Goal: Information Seeking & Learning: Learn about a topic

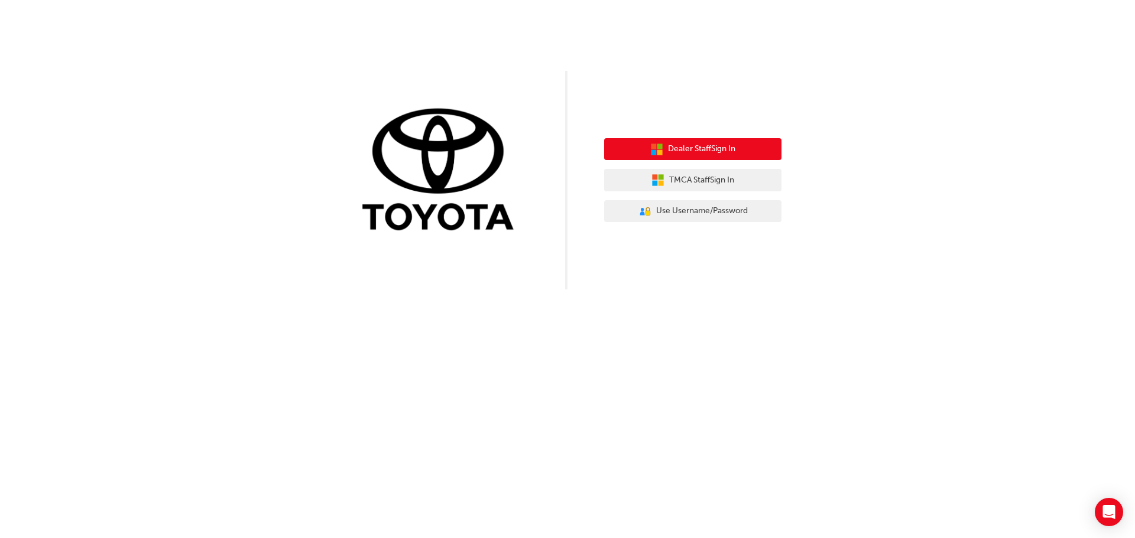
click at [694, 152] on span "Dealer Staff Sign In" at bounding box center [701, 149] width 67 height 14
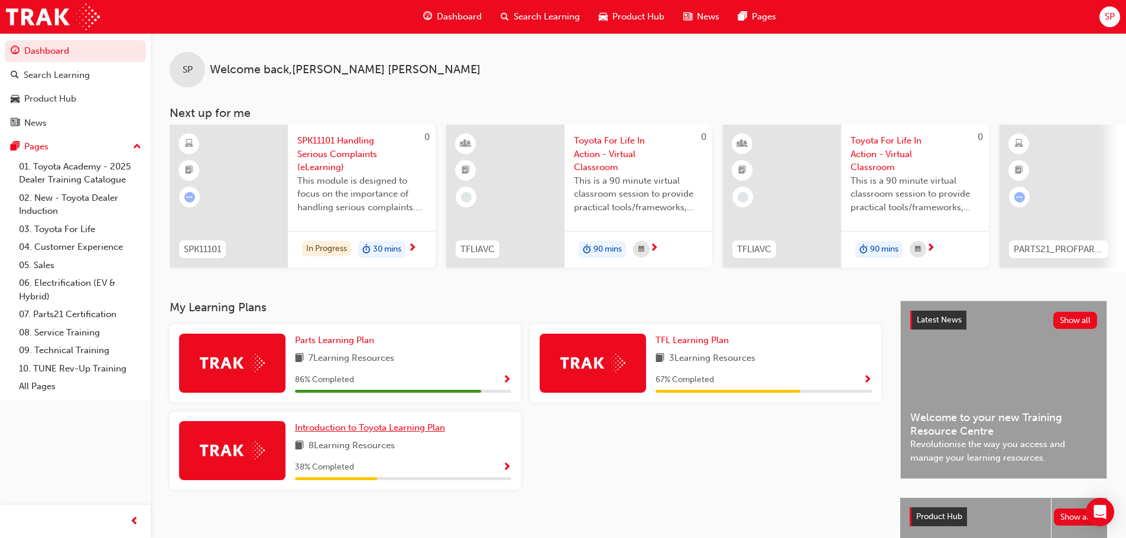
click at [366, 433] on span "Introduction to Toyota Learning Plan" at bounding box center [370, 428] width 150 height 11
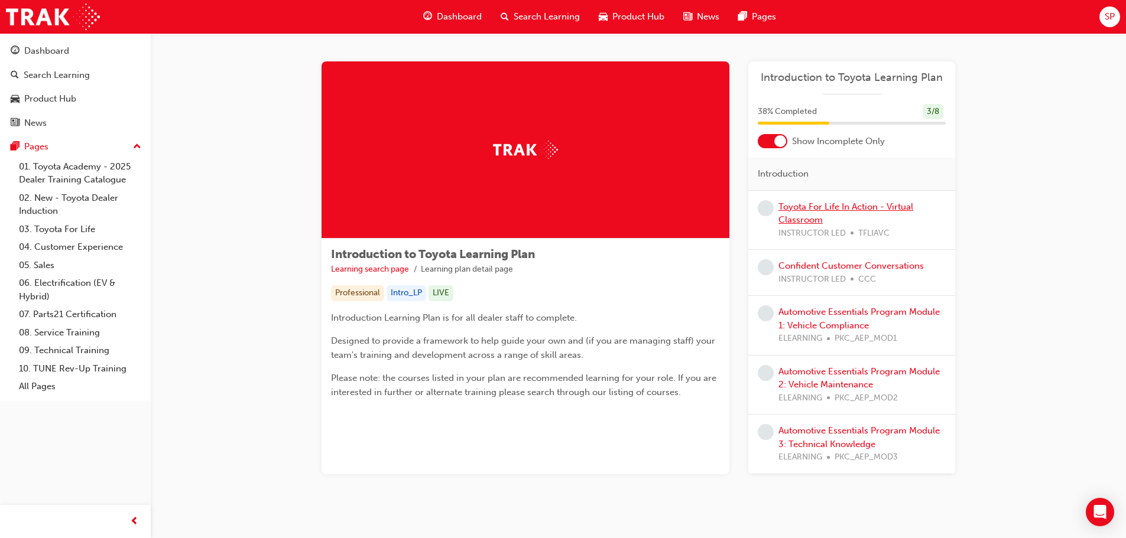
click at [801, 202] on link "Toyota For Life In Action - Virtual Classroom" at bounding box center [845, 214] width 135 height 24
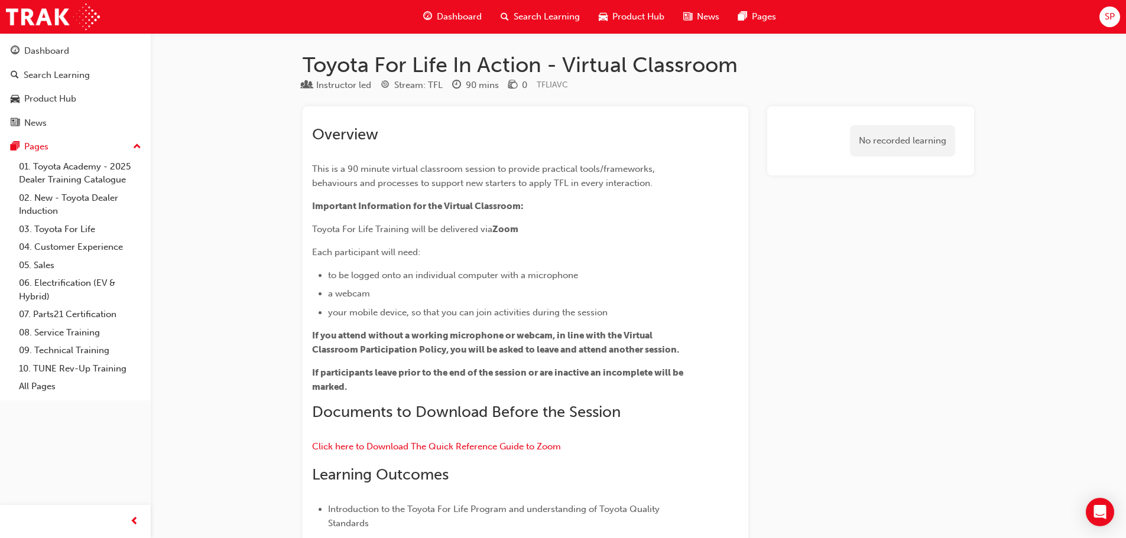
click at [462, 12] on span "Dashboard" at bounding box center [459, 17] width 45 height 14
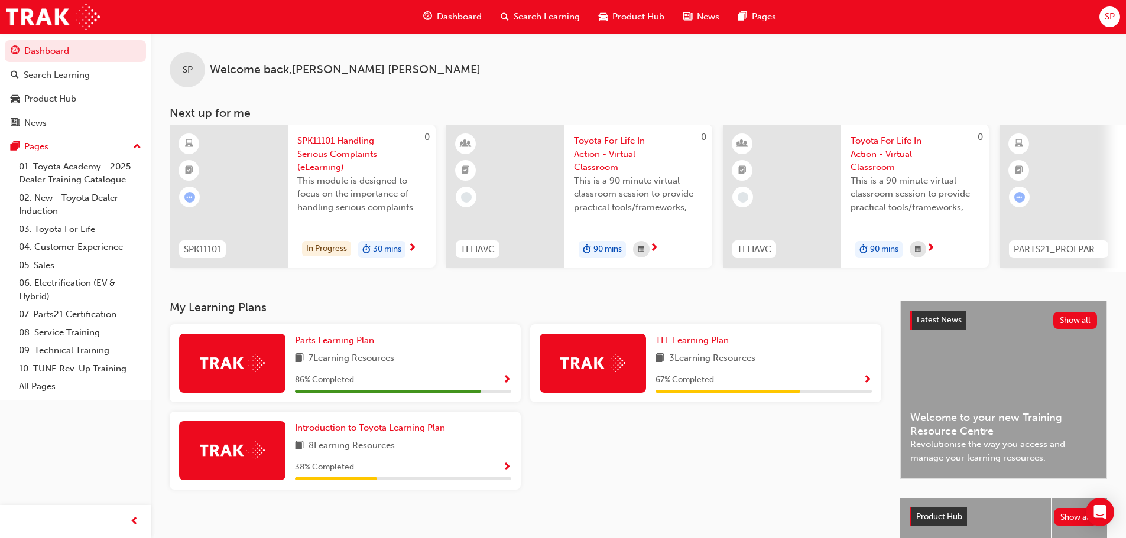
click at [327, 340] on span "Parts Learning Plan" at bounding box center [334, 340] width 79 height 11
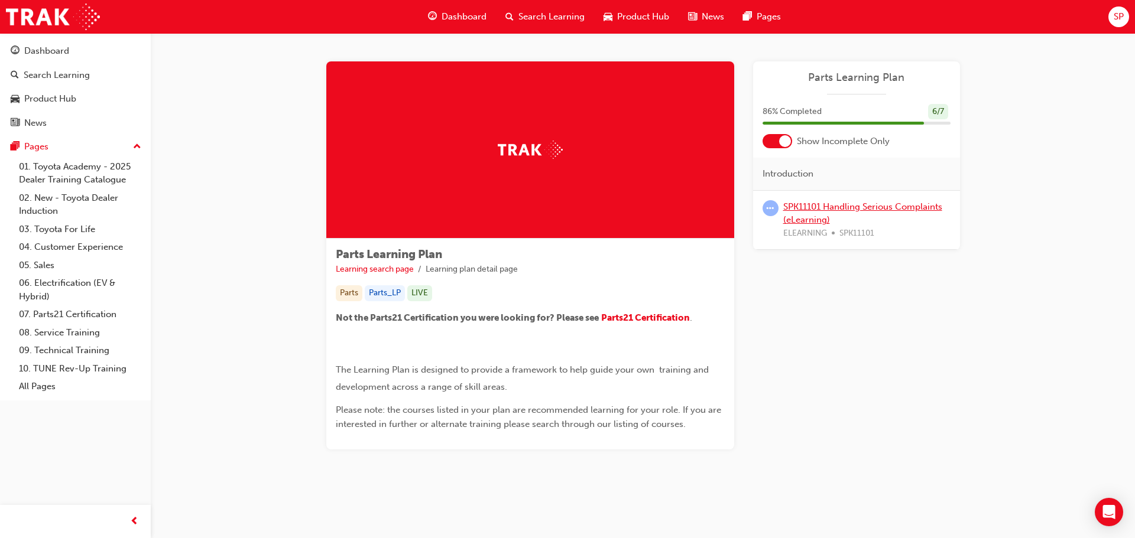
click at [821, 211] on link "SPK11101 Handling Serious Complaints (eLearning)" at bounding box center [862, 214] width 159 height 24
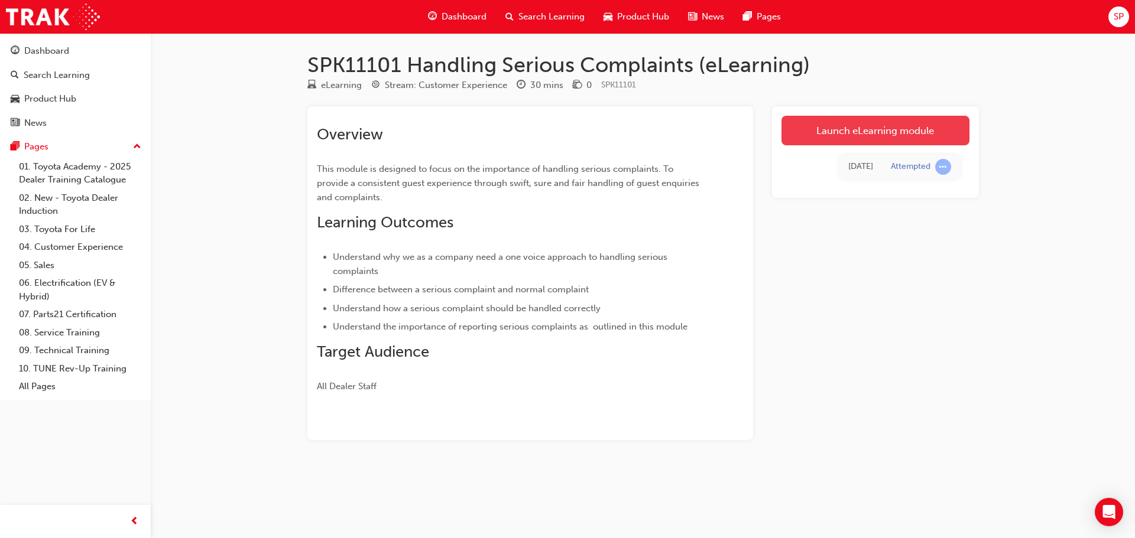
click at [875, 129] on link "Launch eLearning module" at bounding box center [875, 131] width 188 height 30
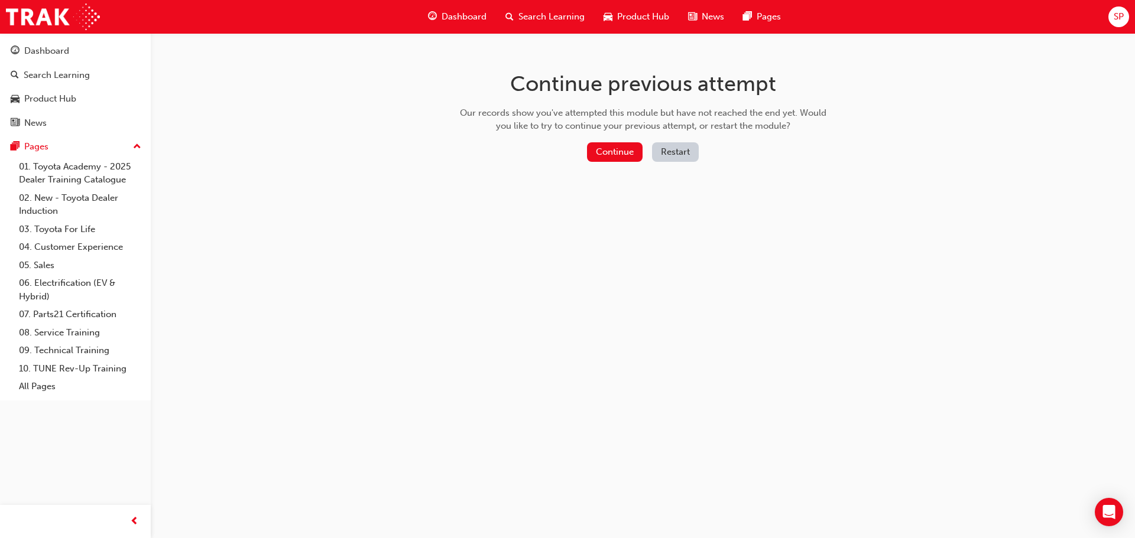
click at [674, 158] on button "Restart" at bounding box center [675, 152] width 47 height 20
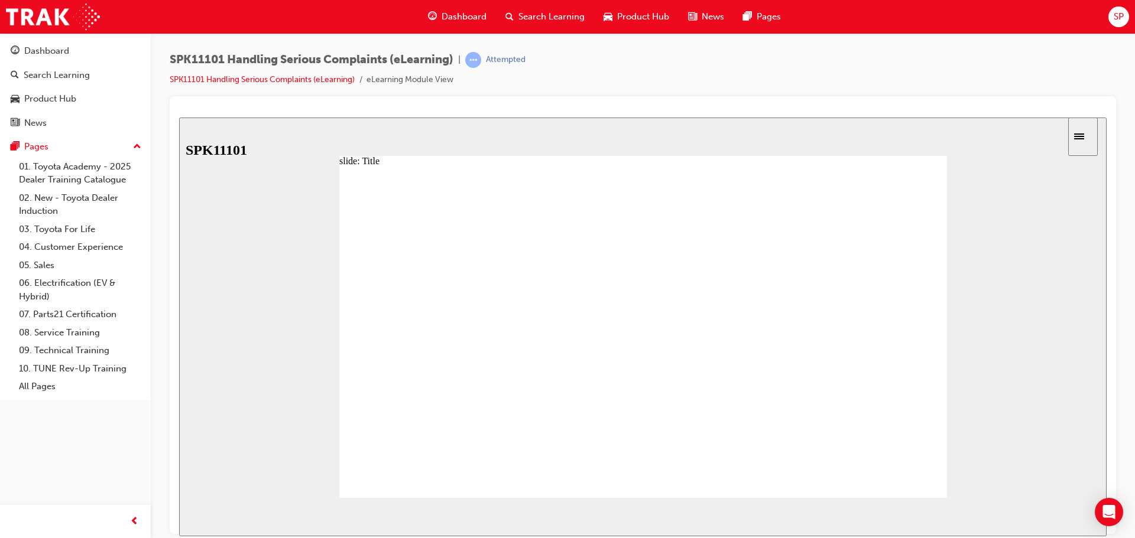
click at [1077, 521] on span "NEXT" at bounding box center [1067, 519] width 21 height 9
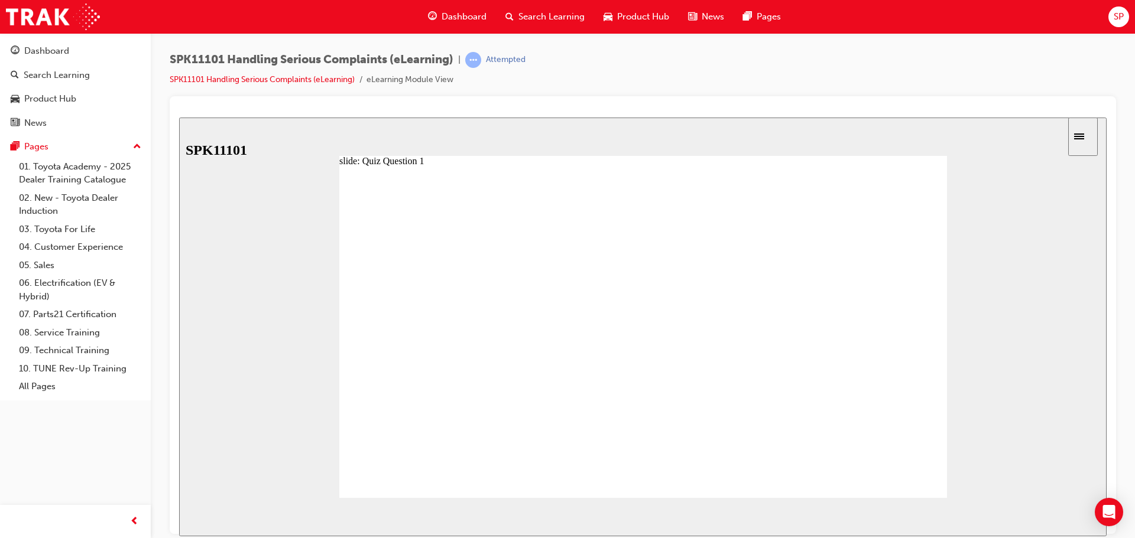
radio input "true"
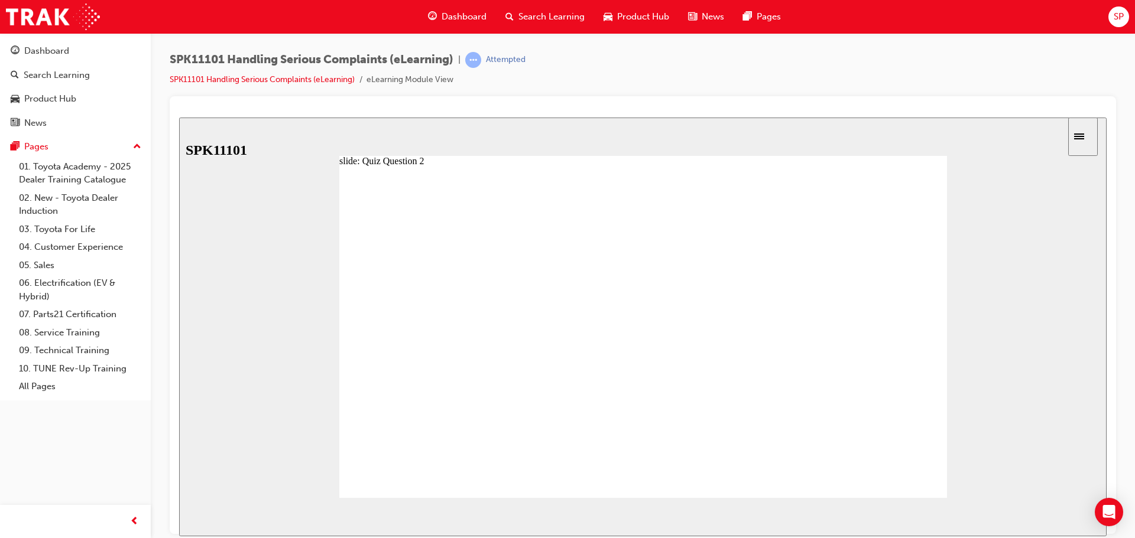
click at [1071, 517] on span "NEXT" at bounding box center [1067, 519] width 21 height 9
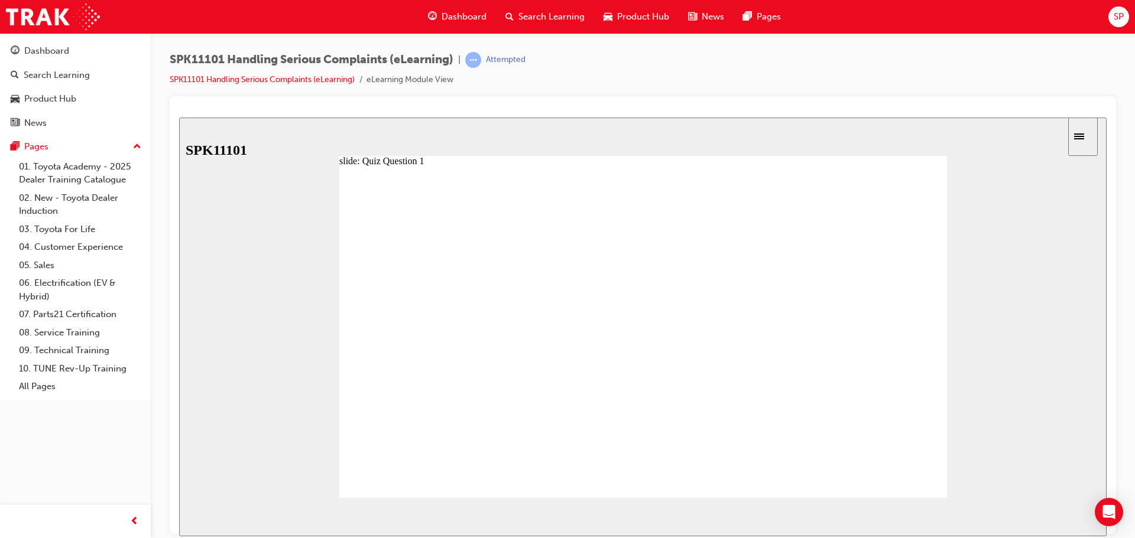
radio input "true"
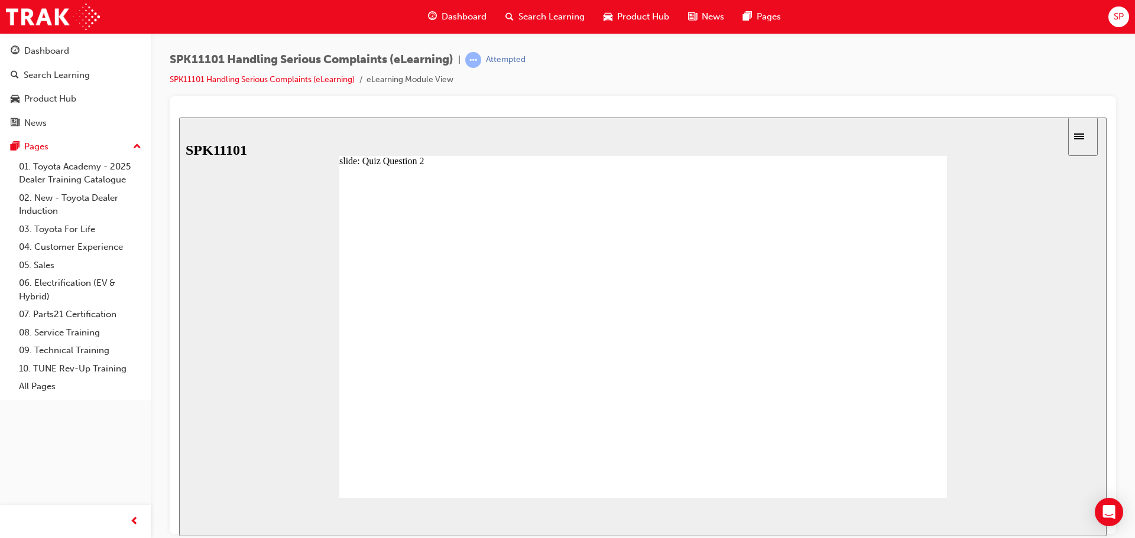
click at [1077, 518] on div "NEXT" at bounding box center [1072, 517] width 37 height 12
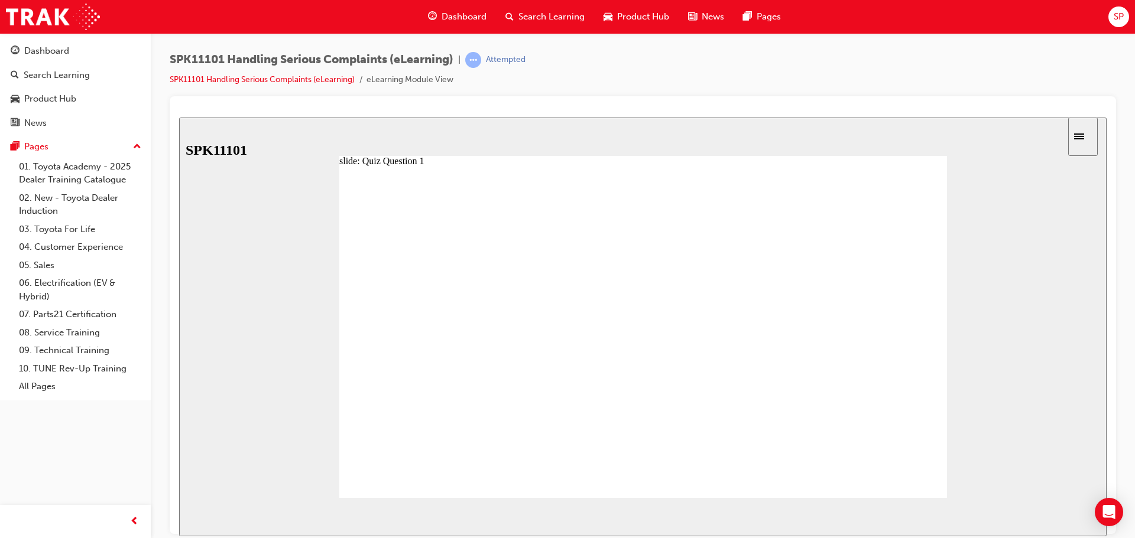
radio input "false"
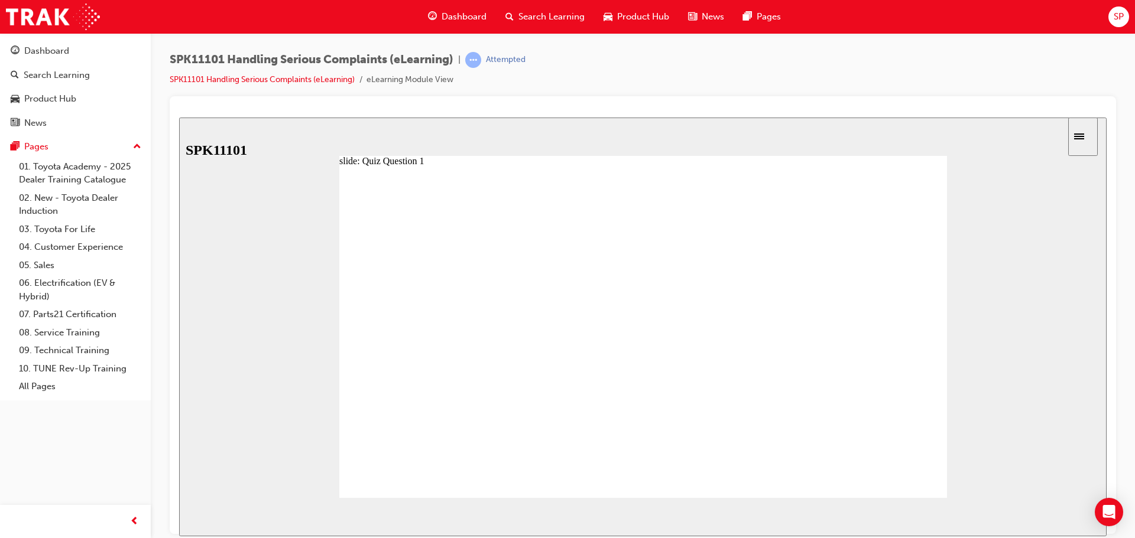
radio input "false"
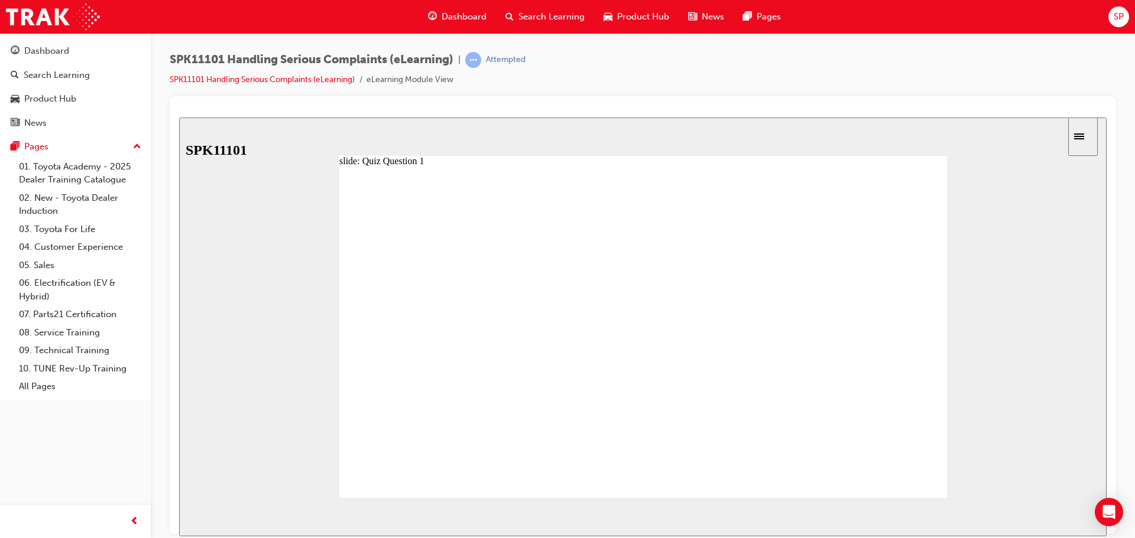
radio input "true"
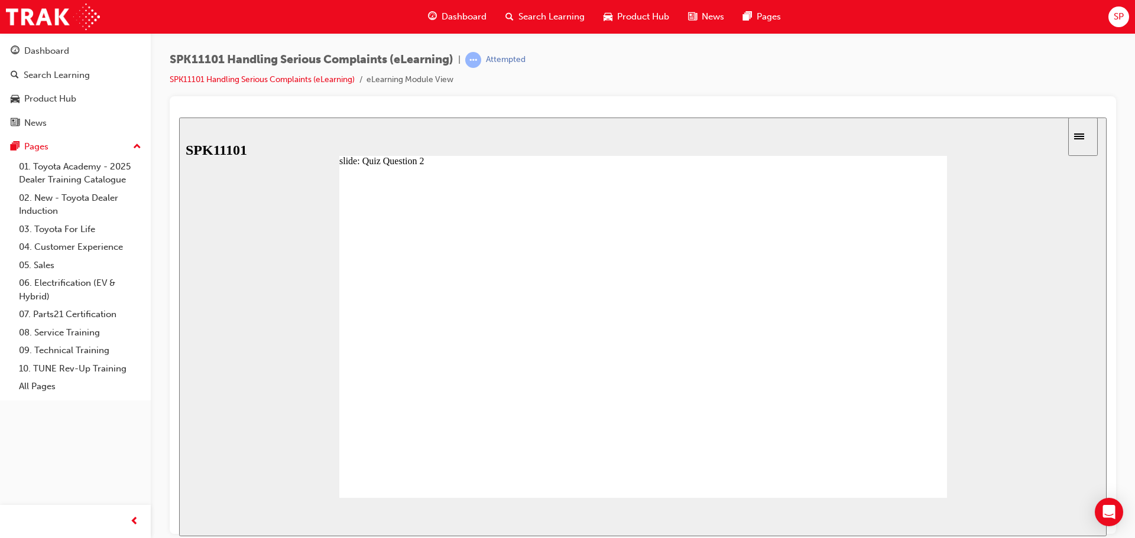
radio input "false"
radio input "true"
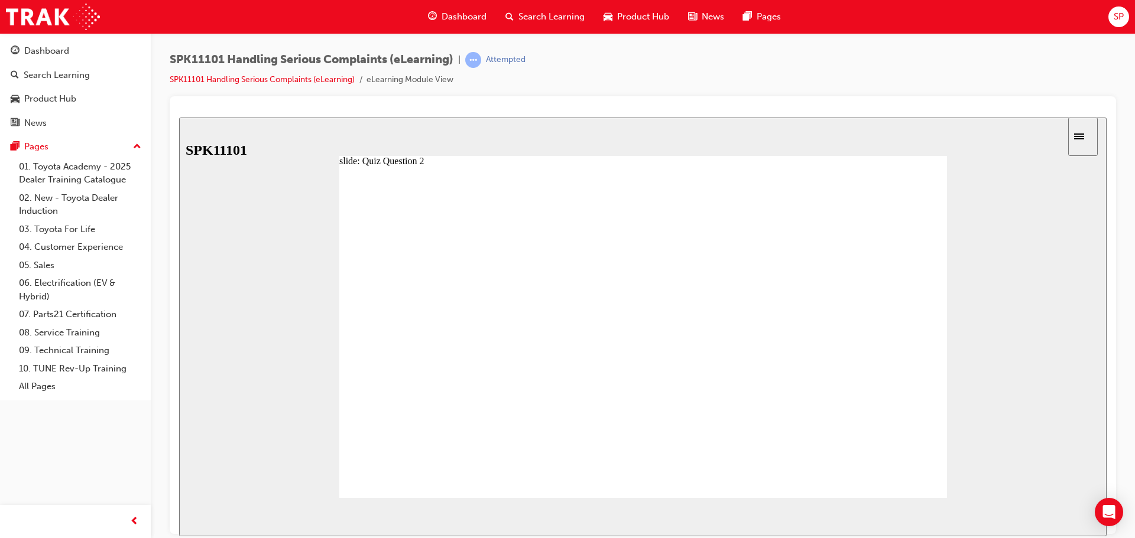
click at [1071, 516] on span "NEXT" at bounding box center [1067, 519] width 21 height 9
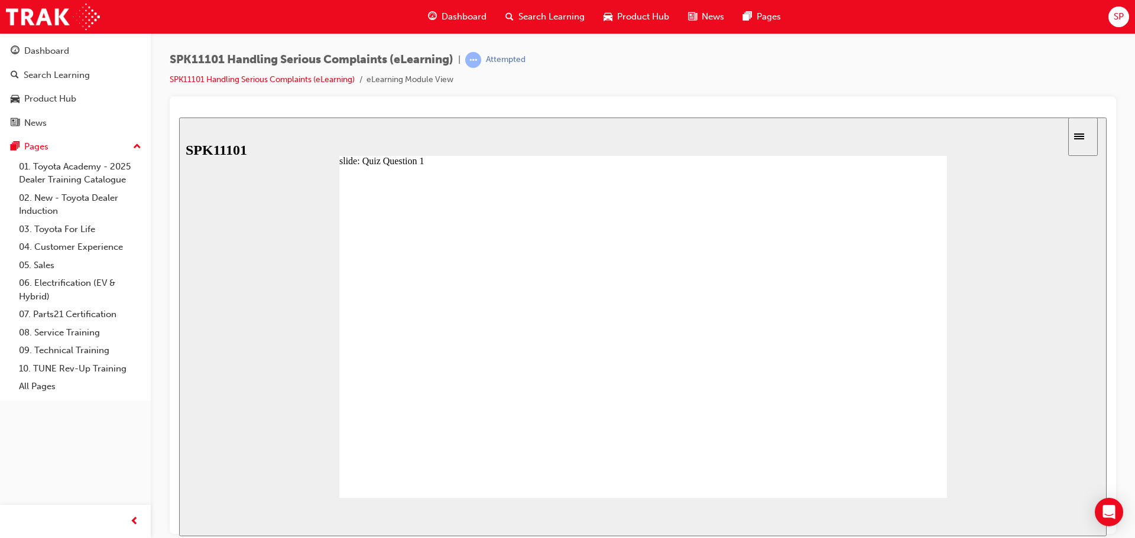
radio input "false"
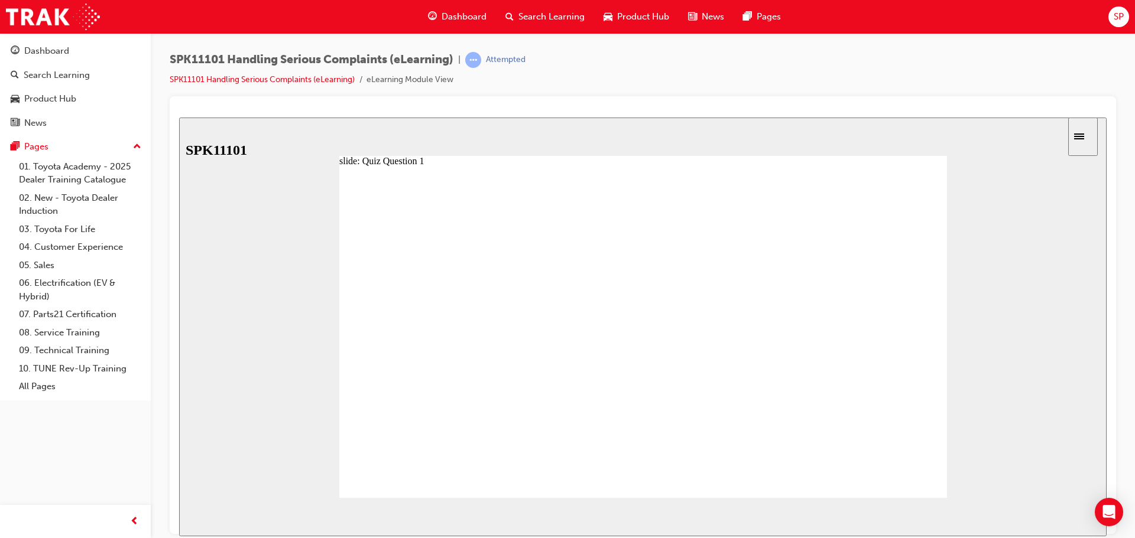
radio input "true"
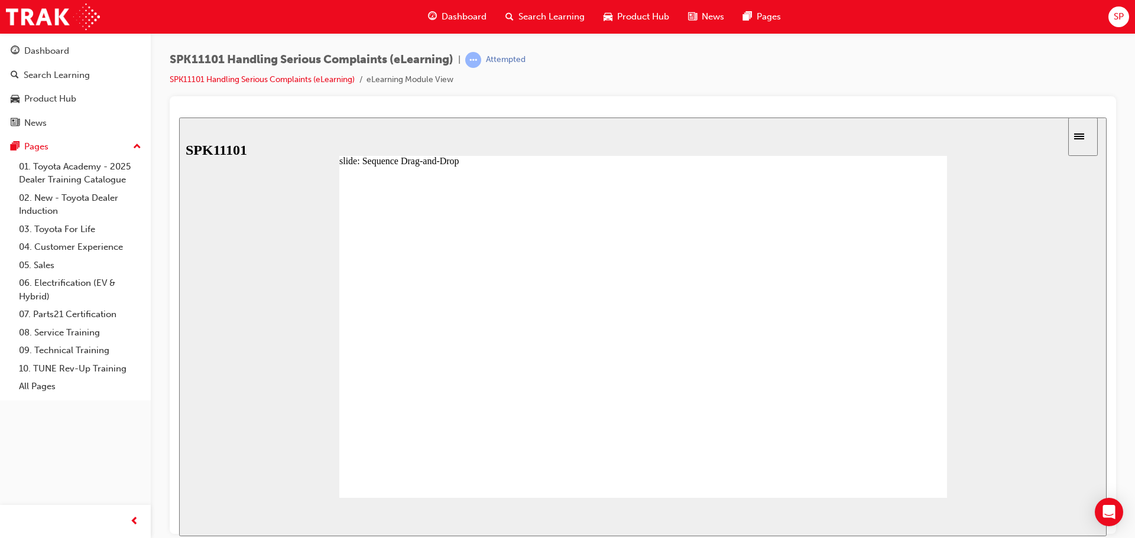
drag, startPoint x: 457, startPoint y: 393, endPoint x: 464, endPoint y: 317, distance: 76.0
drag, startPoint x: 457, startPoint y: 335, endPoint x: 459, endPoint y: 308, distance: 27.2
drag, startPoint x: 469, startPoint y: 392, endPoint x: 470, endPoint y: 366, distance: 26.1
drag, startPoint x: 465, startPoint y: 416, endPoint x: 465, endPoint y: 387, distance: 29.0
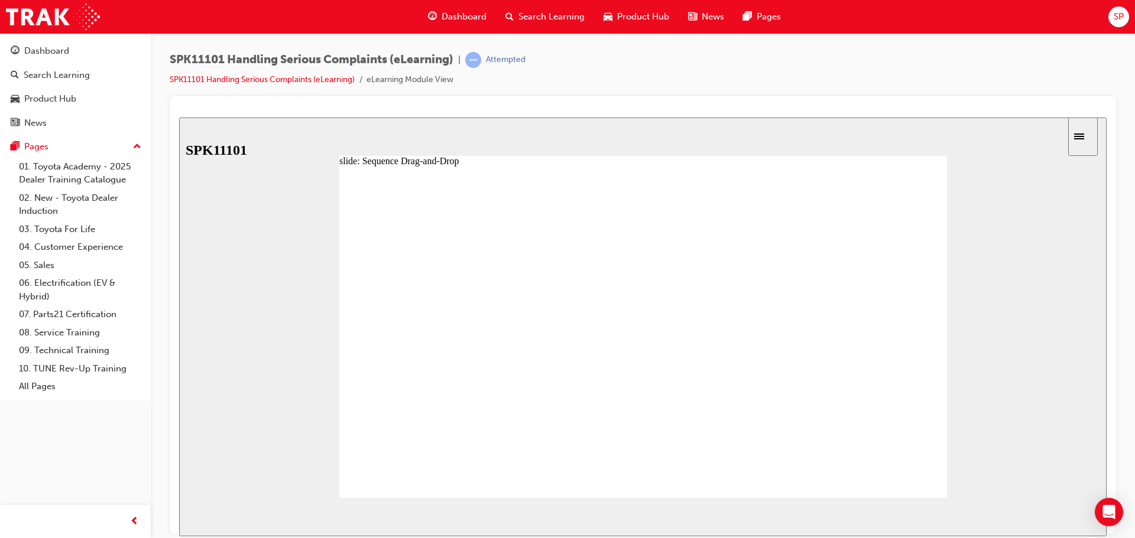
click at [1075, 522] on button "NEXT" at bounding box center [1072, 517] width 46 height 18
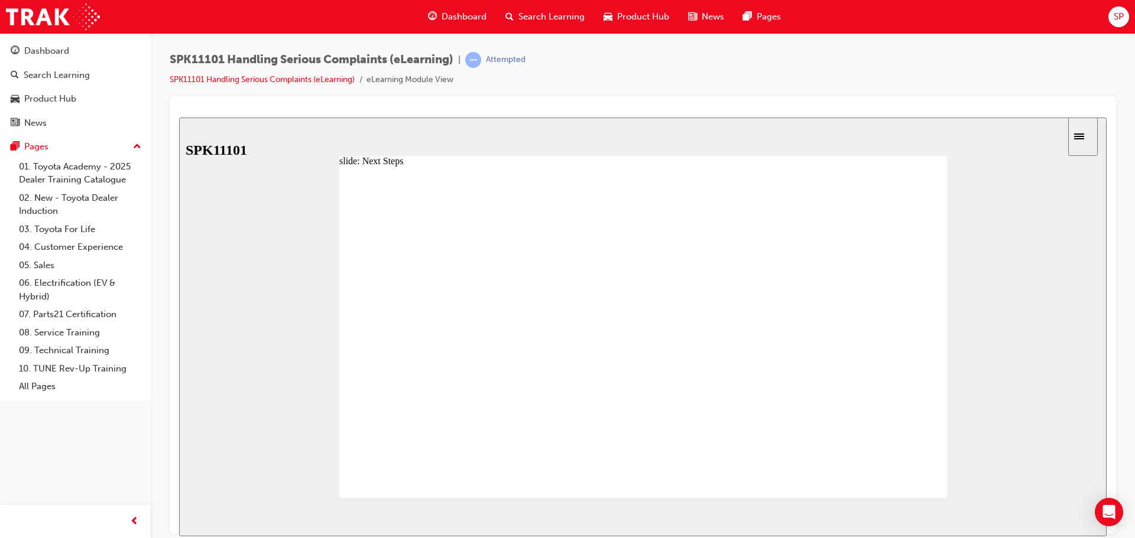
drag, startPoint x: 502, startPoint y: 292, endPoint x: 564, endPoint y: 303, distance: 63.1
drag, startPoint x: 559, startPoint y: 288, endPoint x: 639, endPoint y: 298, distance: 81.0
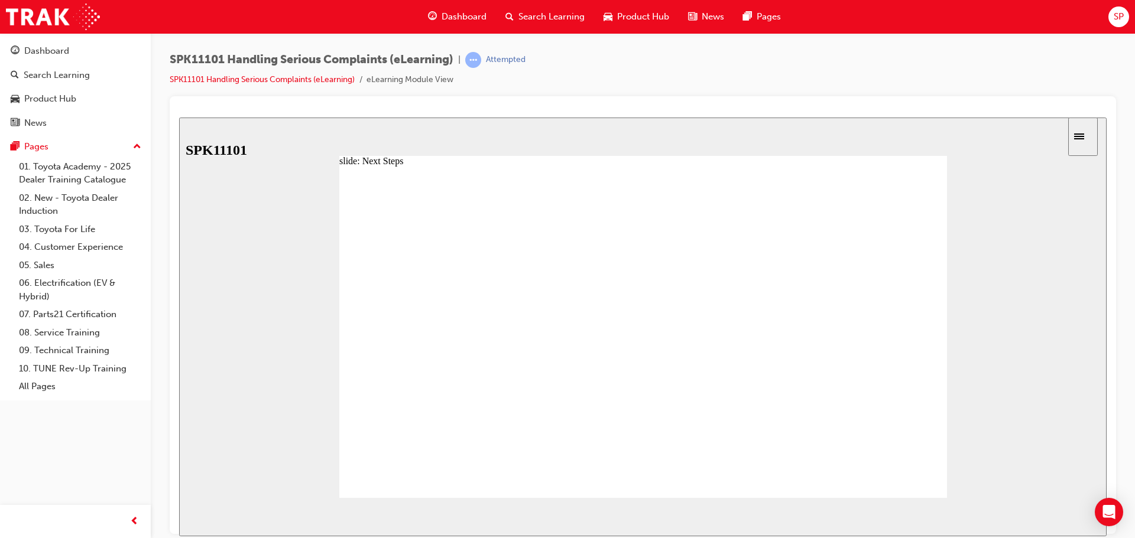
type input "3"
drag, startPoint x: 618, startPoint y: 290, endPoint x: 680, endPoint y: 294, distance: 62.2
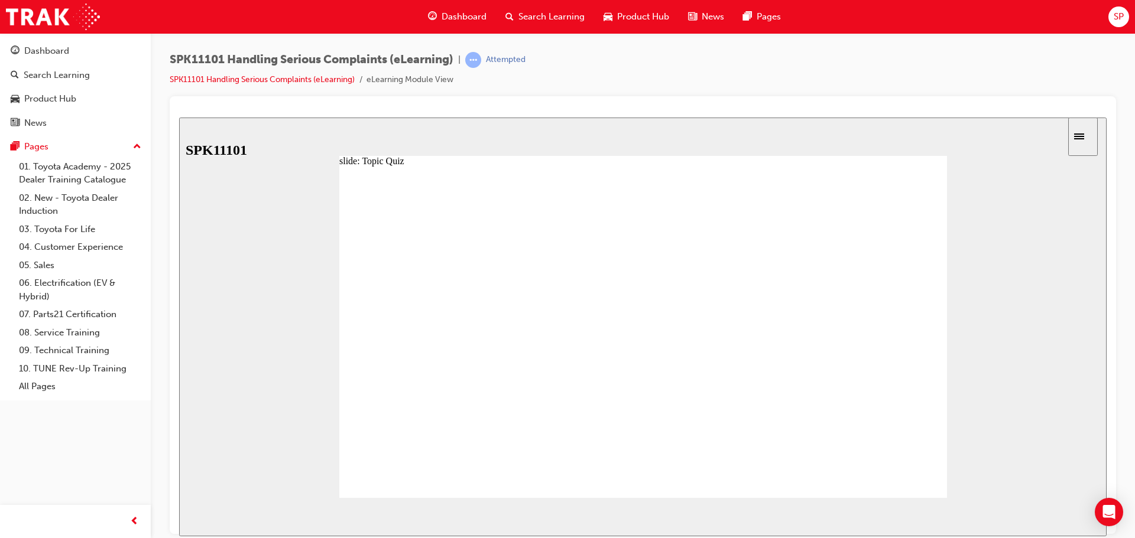
radio input "true"
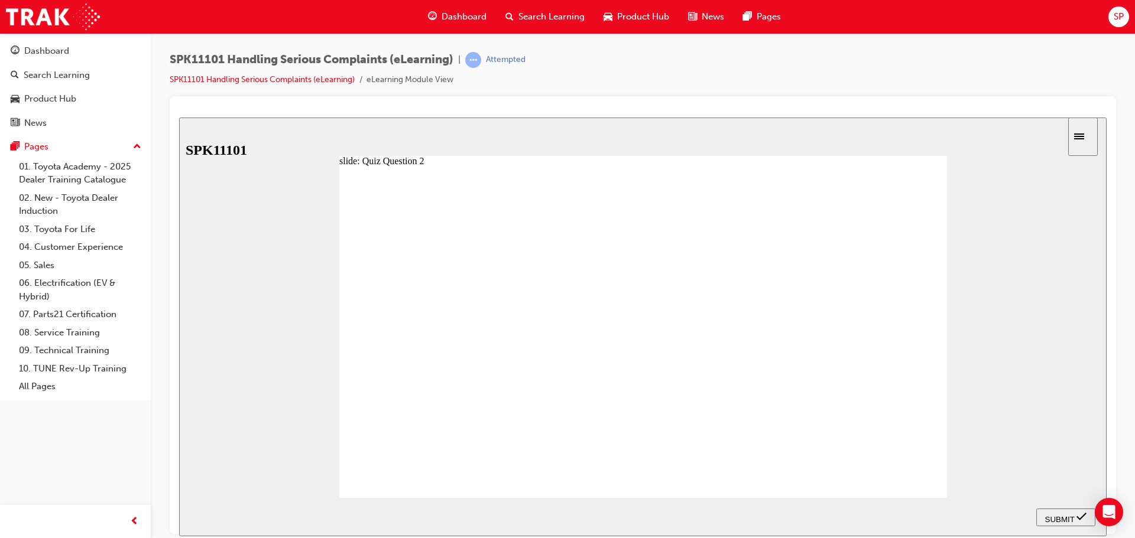
radio input "true"
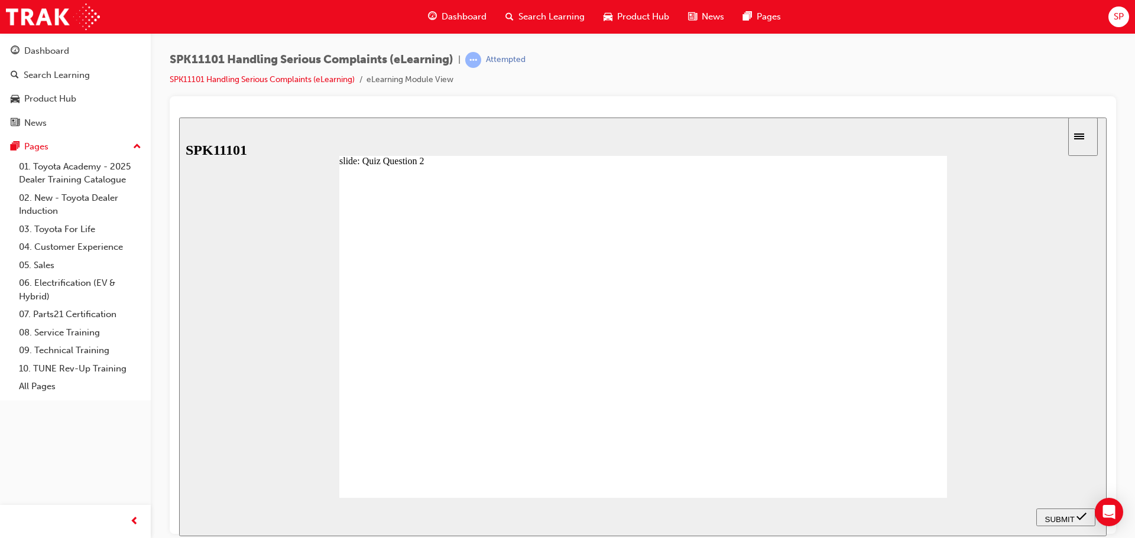
radio input "true"
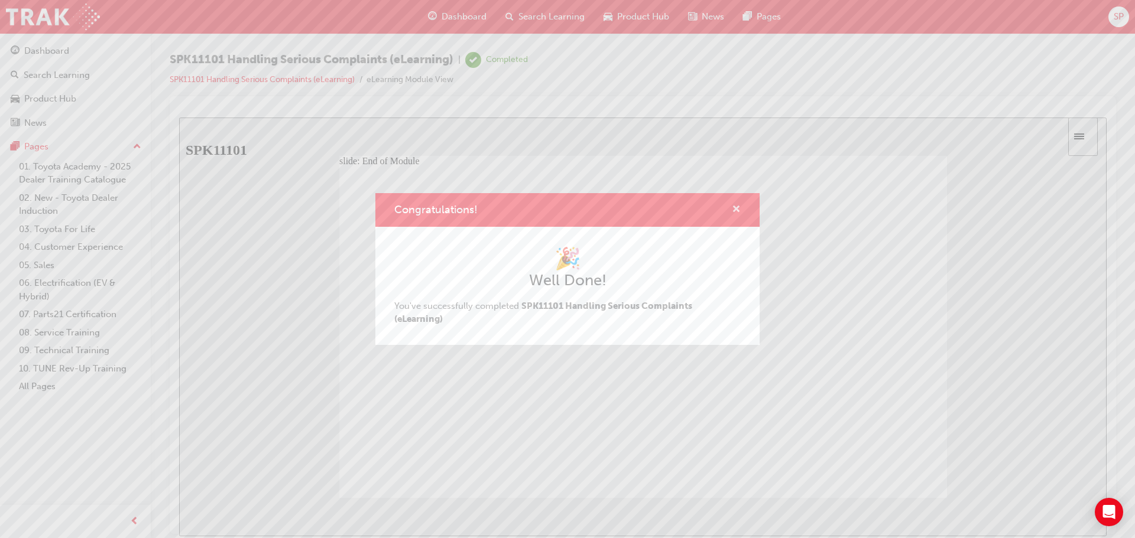
click at [736, 208] on span "cross-icon" at bounding box center [736, 210] width 9 height 11
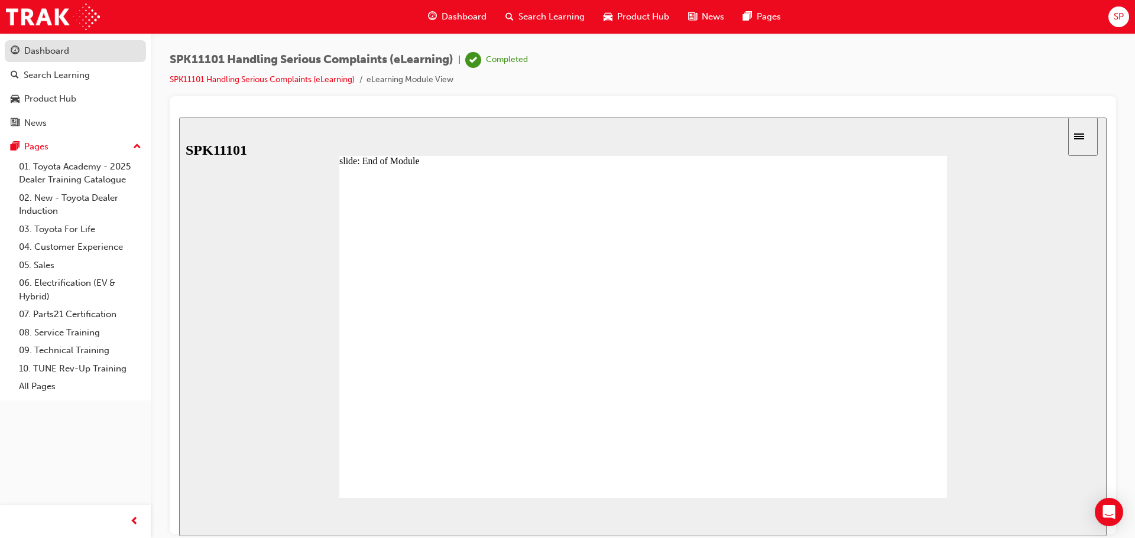
click at [47, 45] on div "Dashboard" at bounding box center [46, 51] width 45 height 14
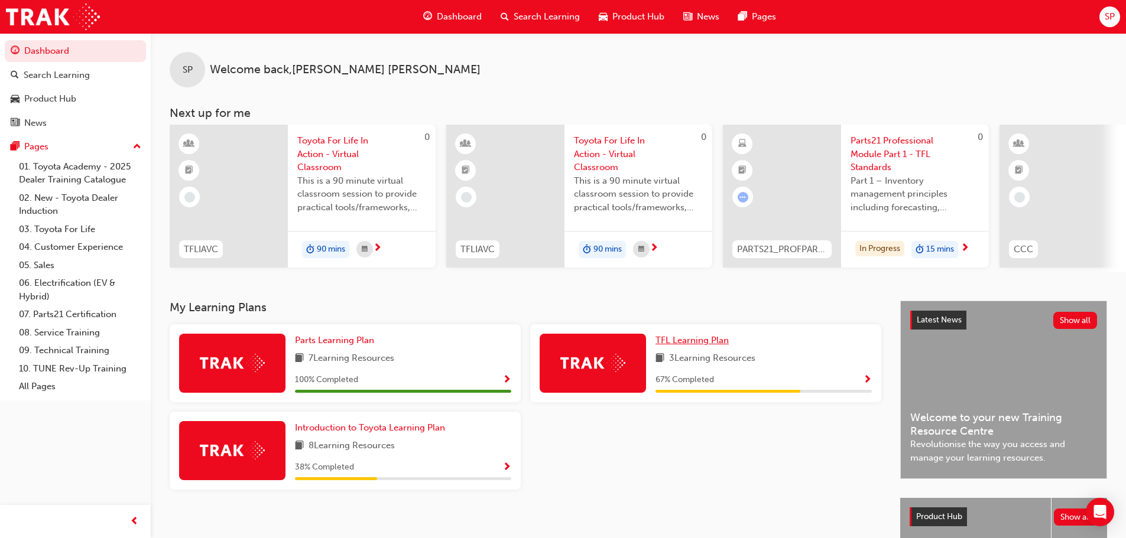
click at [702, 346] on span "TFL Learning Plan" at bounding box center [691, 340] width 73 height 11
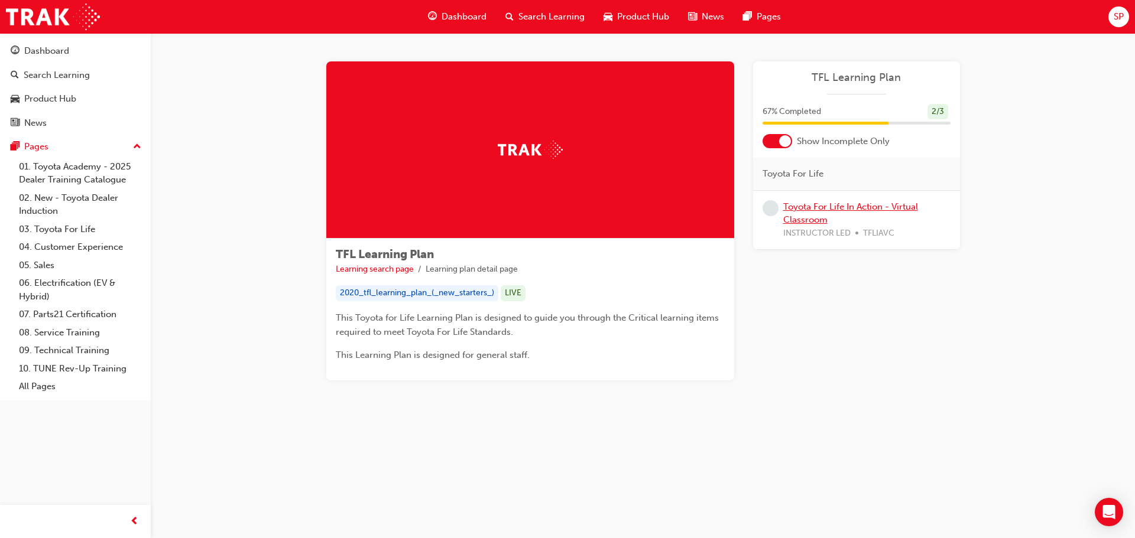
click at [808, 208] on link "Toyota For Life In Action - Virtual Classroom" at bounding box center [850, 214] width 135 height 24
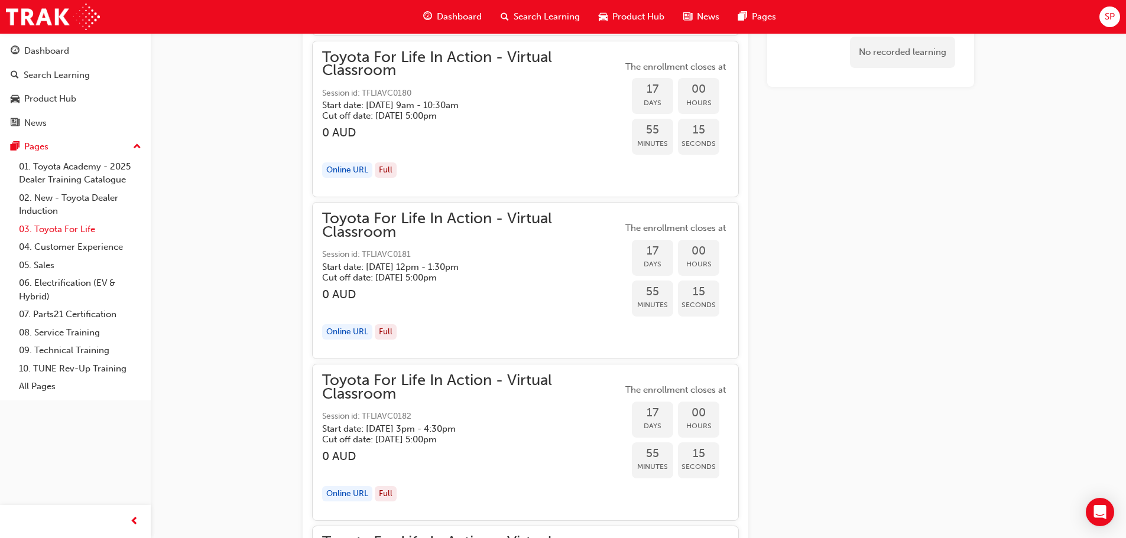
scroll to position [3537, 0]
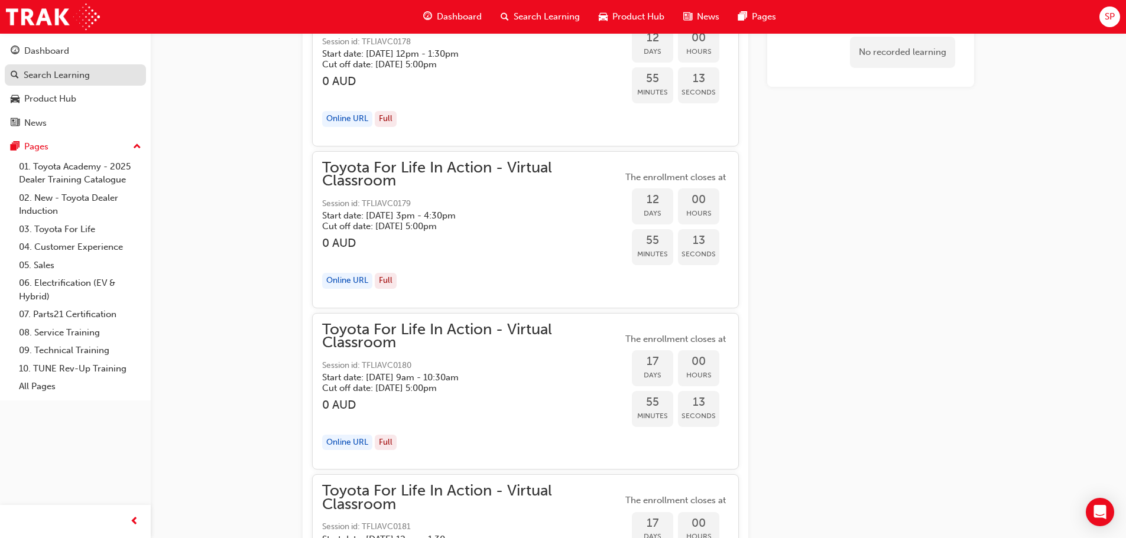
click at [61, 79] on div "Search Learning" at bounding box center [57, 76] width 66 height 14
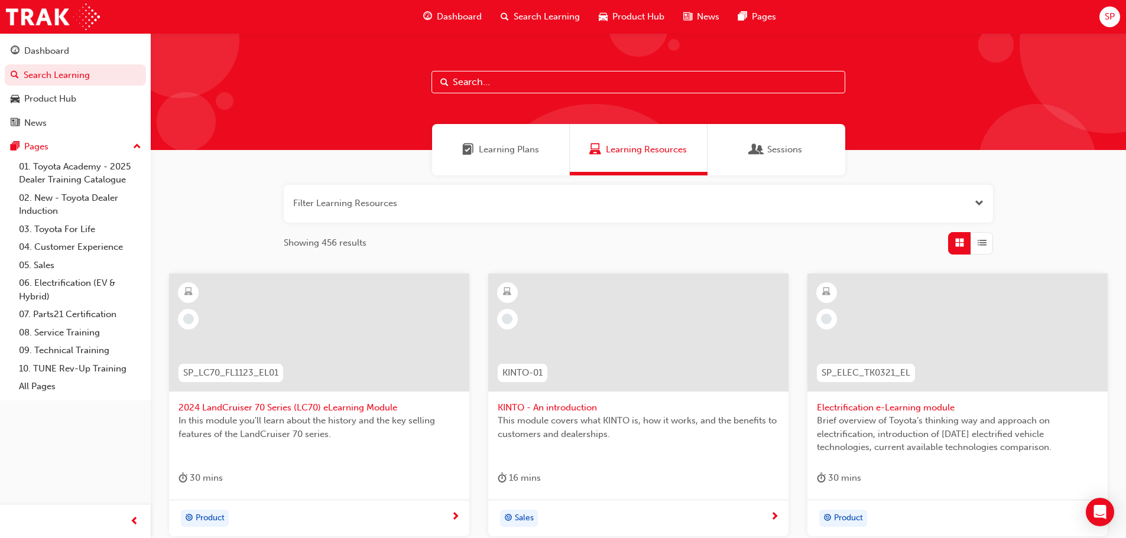
click at [527, 160] on div "Learning Plans" at bounding box center [501, 149] width 138 height 51
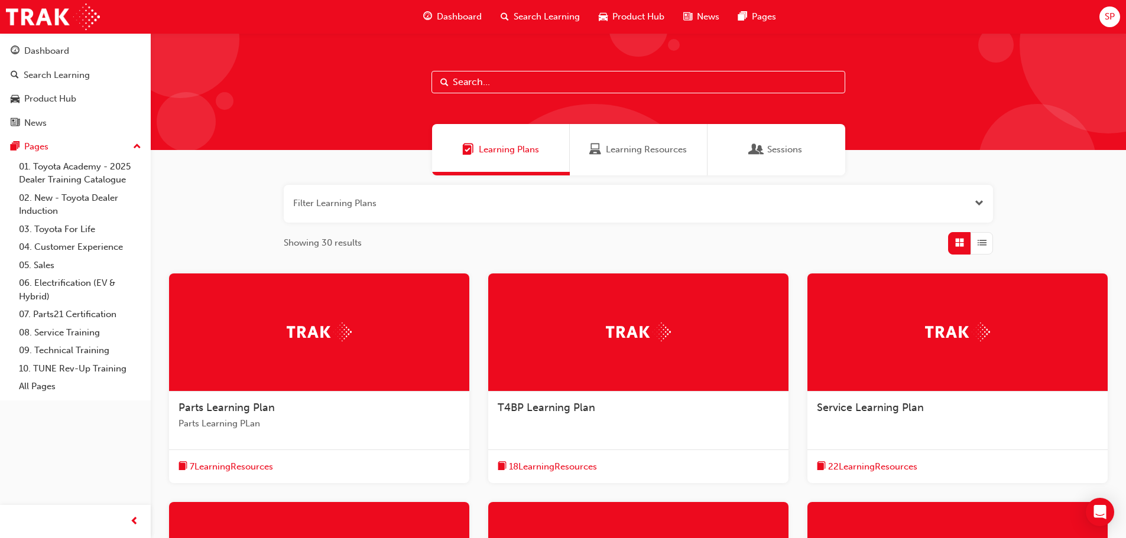
click at [468, 14] on span "Dashboard" at bounding box center [459, 17] width 45 height 14
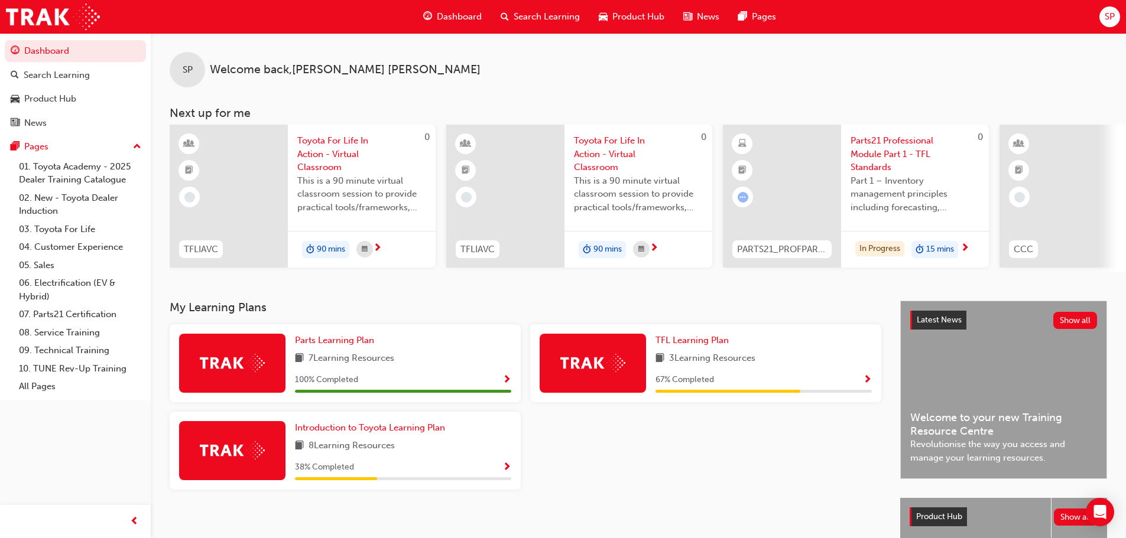
click at [868, 384] on span "Show Progress" at bounding box center [867, 380] width 9 height 11
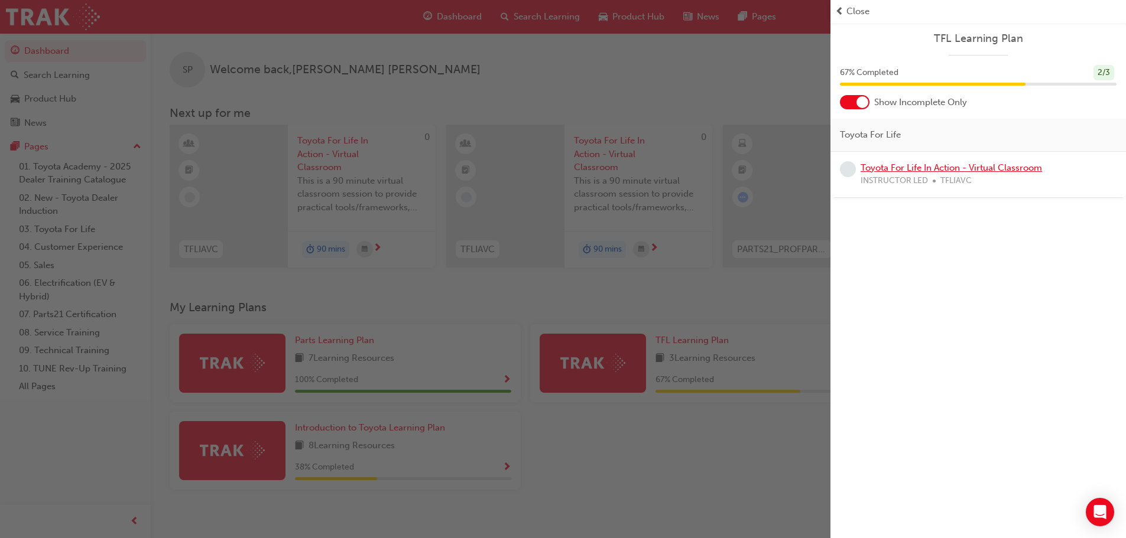
click at [983, 169] on link "Toyota For Life In Action - Virtual Classroom" at bounding box center [950, 168] width 181 height 11
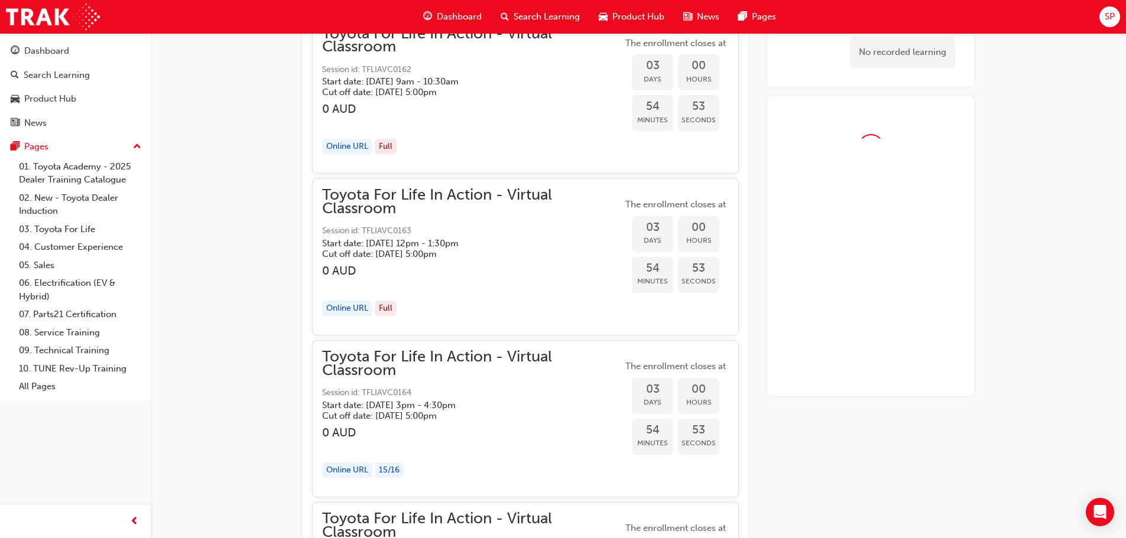
scroll to position [937, 0]
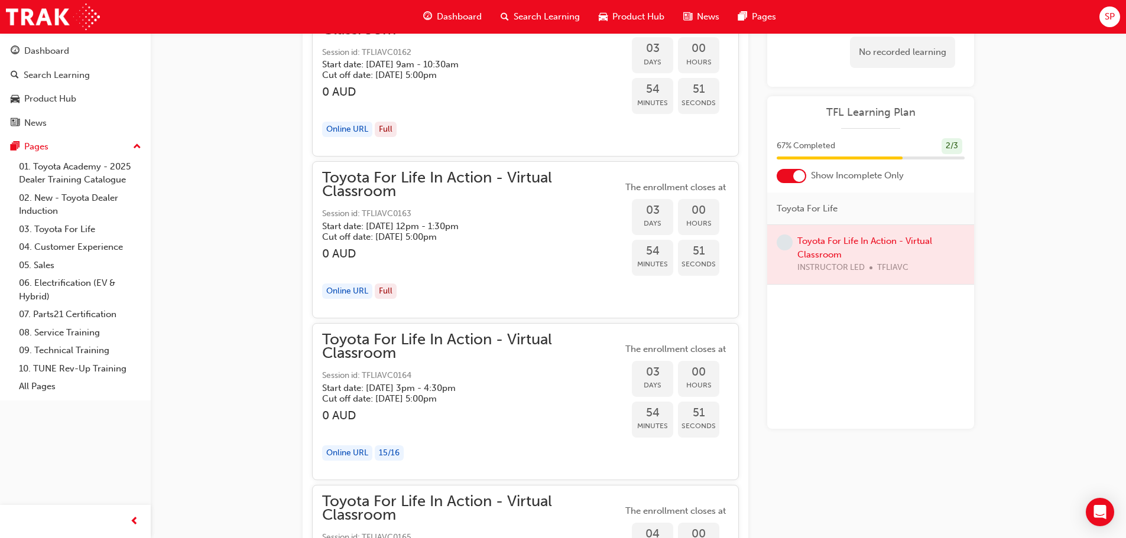
click at [813, 245] on div at bounding box center [870, 254] width 207 height 59
click at [788, 248] on span "learningRecordVerb_NONE-icon" at bounding box center [785, 243] width 16 height 16
click at [787, 244] on span "learningRecordVerb_NONE-icon" at bounding box center [785, 243] width 16 height 16
click at [817, 248] on div at bounding box center [870, 254] width 207 height 59
click at [350, 290] on div "Online URL" at bounding box center [347, 292] width 50 height 16
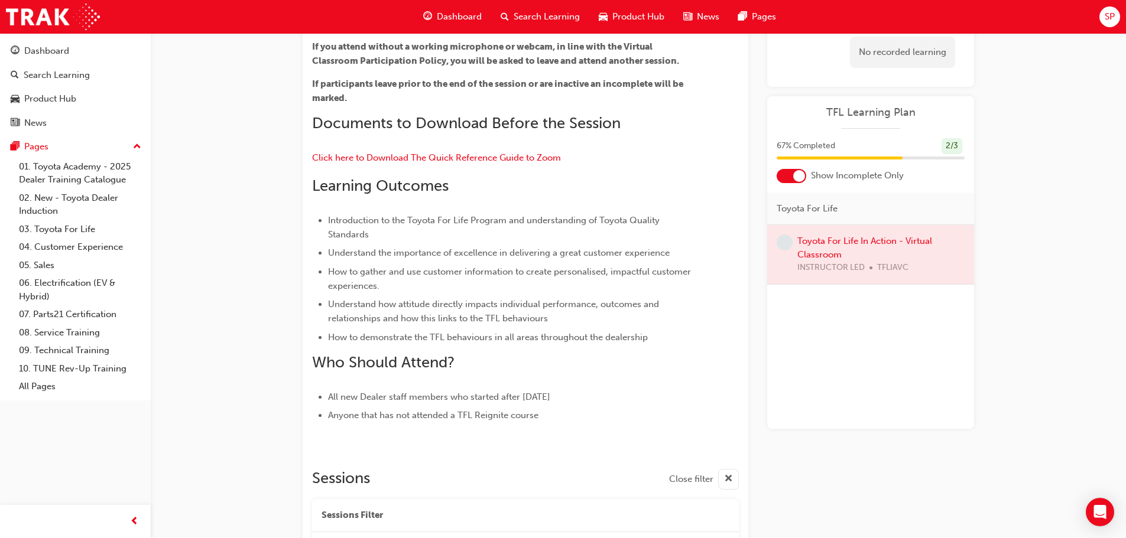
scroll to position [287, 0]
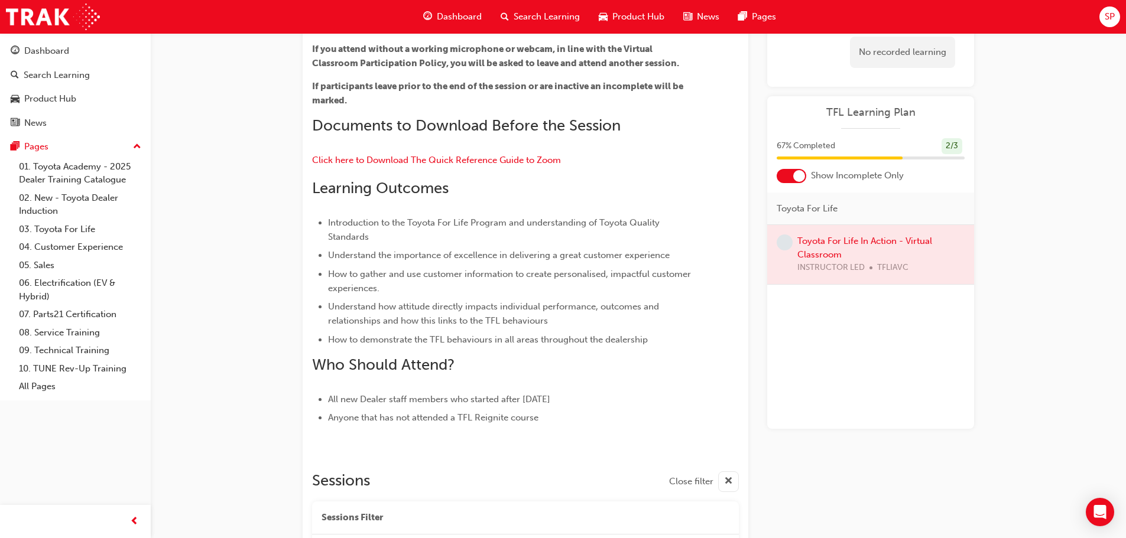
click at [454, 18] on span "Dashboard" at bounding box center [459, 17] width 45 height 14
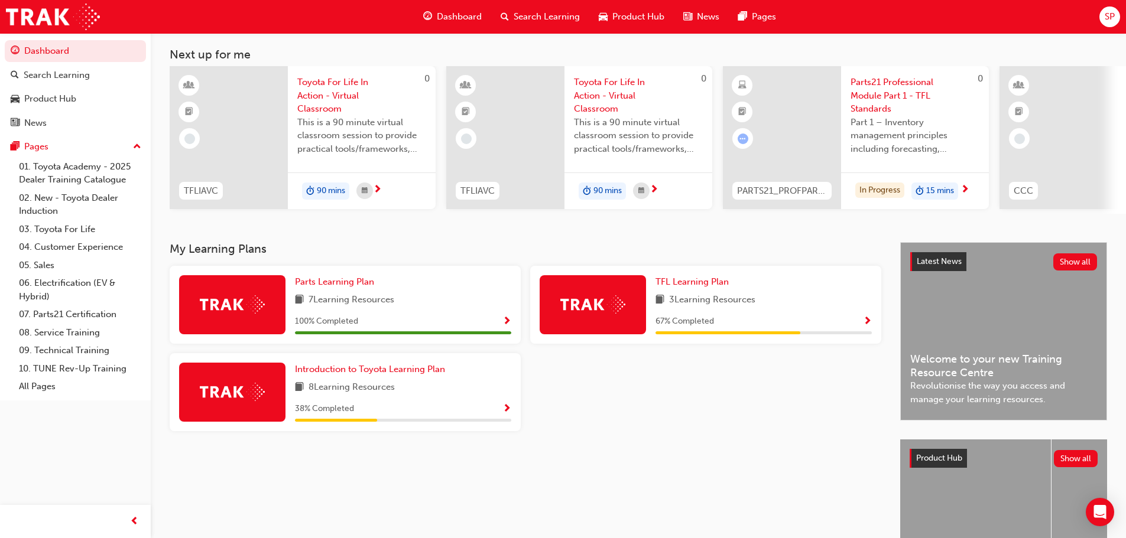
scroll to position [59, 0]
click at [356, 371] on span "Introduction to Toyota Learning Plan" at bounding box center [370, 368] width 150 height 11
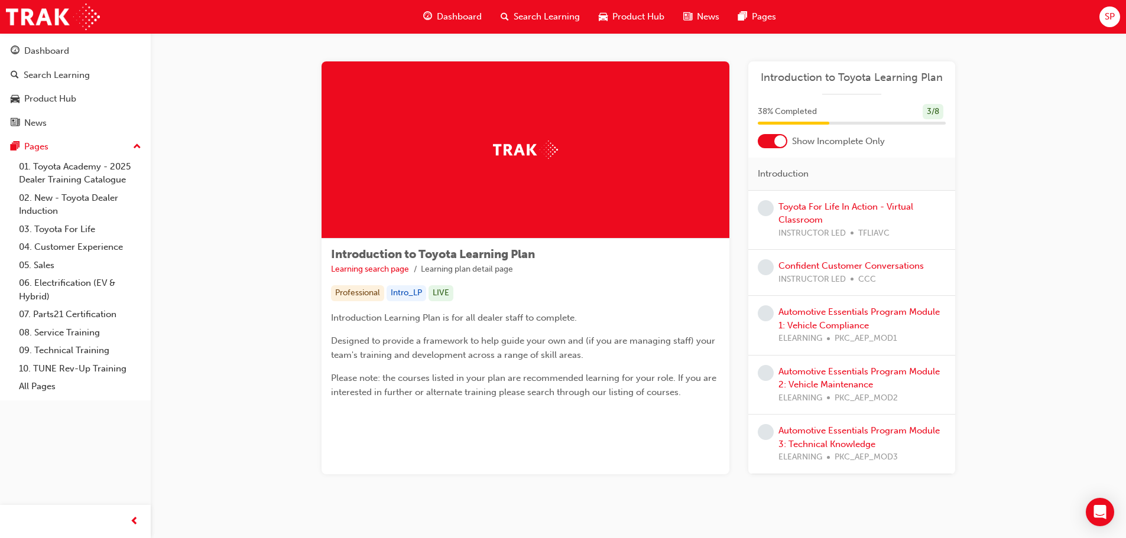
click at [811, 317] on div "Automotive Essentials Program Module 1: Vehicle Compliance ELEARNING PKC_AEP_MO…" at bounding box center [861, 326] width 167 height 40
click at [813, 329] on link "Automotive Essentials Program Module 1: Vehicle Compliance" at bounding box center [858, 319] width 161 height 24
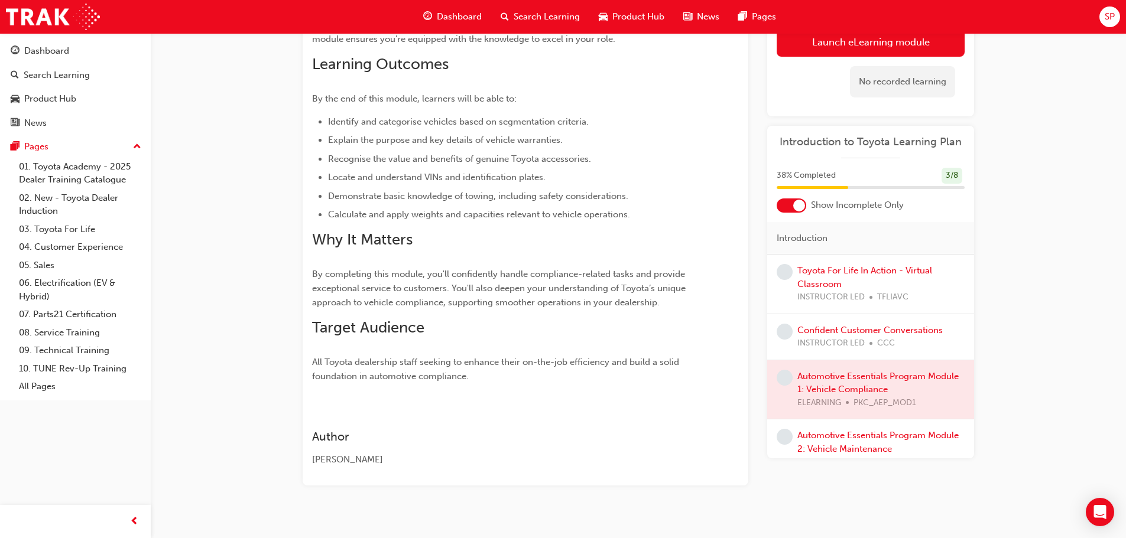
scroll to position [210, 0]
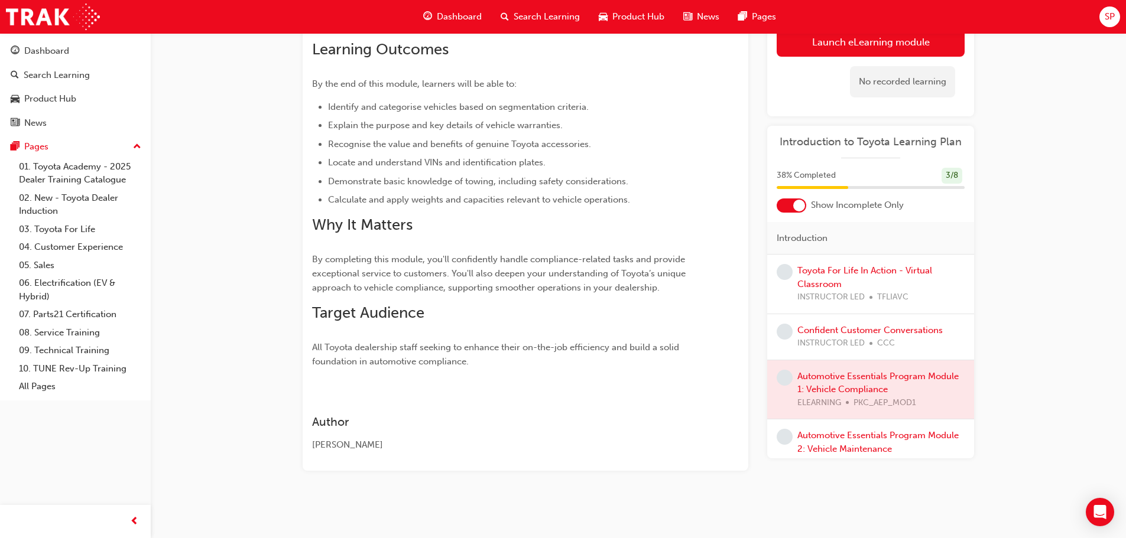
click at [793, 383] on div at bounding box center [870, 390] width 207 height 59
click at [782, 377] on span "learningRecordVerb_NONE-icon" at bounding box center [785, 378] width 16 height 16
click at [856, 391] on div at bounding box center [870, 390] width 207 height 59
drag, startPoint x: 852, startPoint y: 401, endPoint x: 845, endPoint y: 401, distance: 6.5
click at [850, 401] on div at bounding box center [870, 390] width 207 height 59
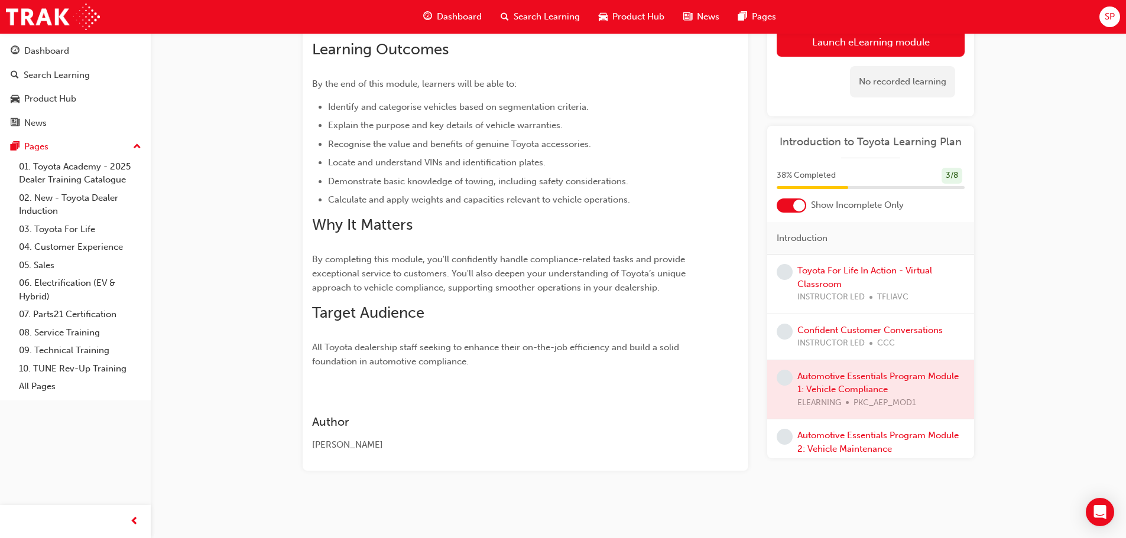
click at [812, 397] on div at bounding box center [870, 390] width 207 height 59
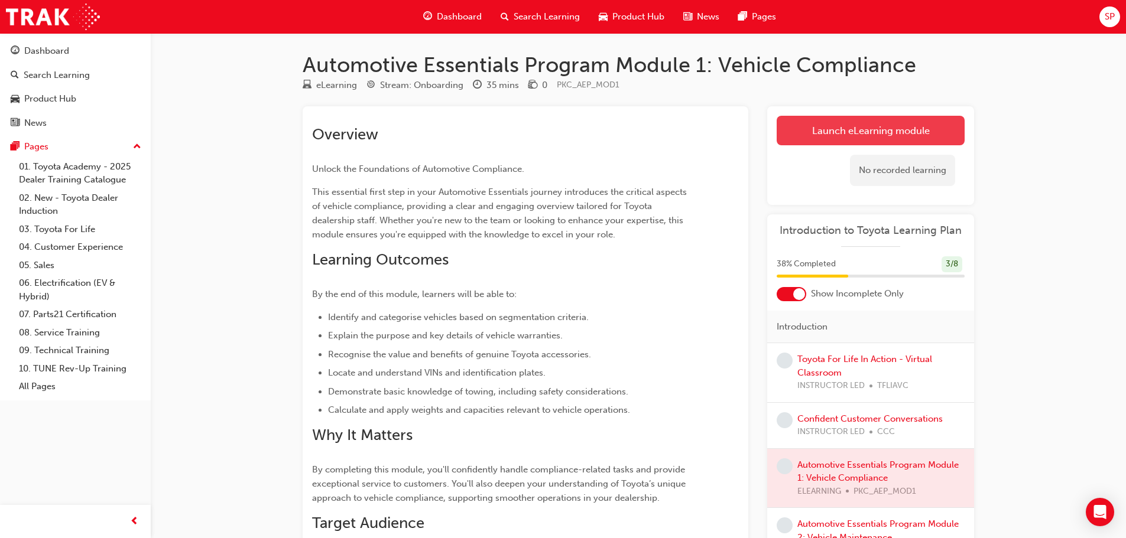
click at [848, 136] on link "Launch eLearning module" at bounding box center [871, 131] width 188 height 30
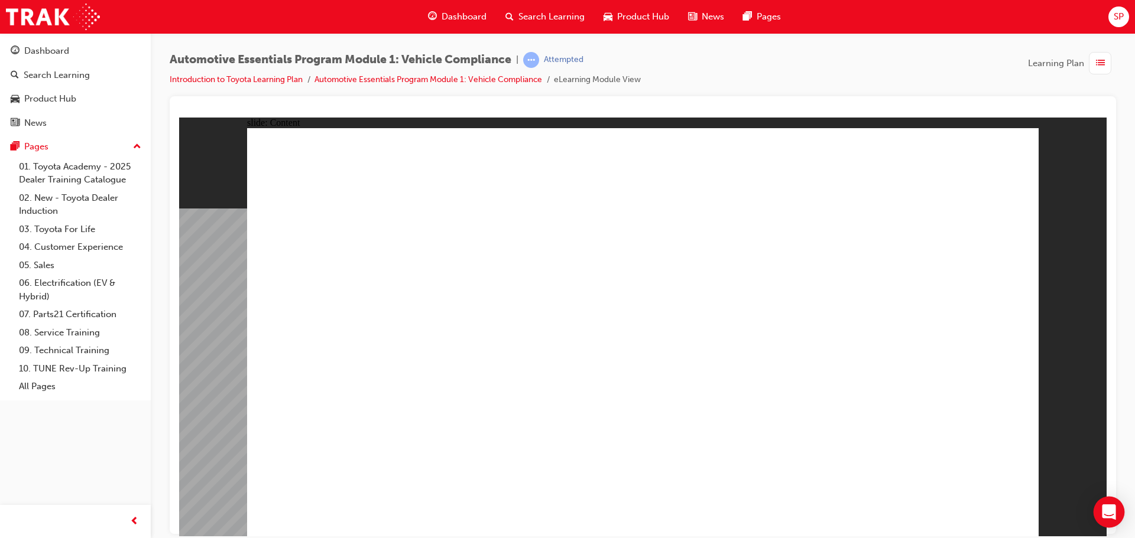
click at [1113, 513] on icon "Open Intercom Messenger" at bounding box center [1109, 512] width 14 height 15
